Goal: Task Accomplishment & Management: Manage account settings

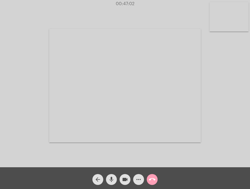
click at [151, 179] on mat-icon "call_end" at bounding box center [152, 179] width 7 height 7
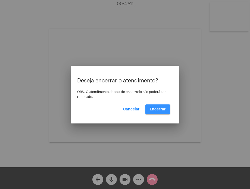
click at [163, 110] on span "Encerrar" at bounding box center [158, 109] width 16 height 4
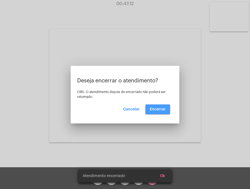
click at [163, 110] on video at bounding box center [125, 86] width 152 height 114
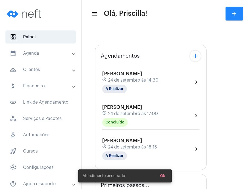
type input "[URL][DOMAIN_NAME][PERSON_NAME][PERSON_NAME]"
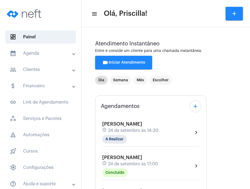
click at [65, 50] on mat-panel-title "calendar_month_outlined Agenda" at bounding box center [41, 53] width 63 height 7
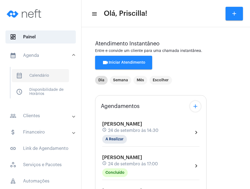
click at [44, 76] on span "calendar_month_outlined Calendário" at bounding box center [40, 75] width 57 height 13
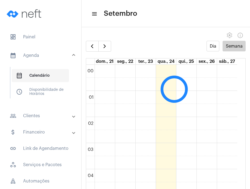
scroll to position [156, 0]
